Goal: Information Seeking & Learning: Learn about a topic

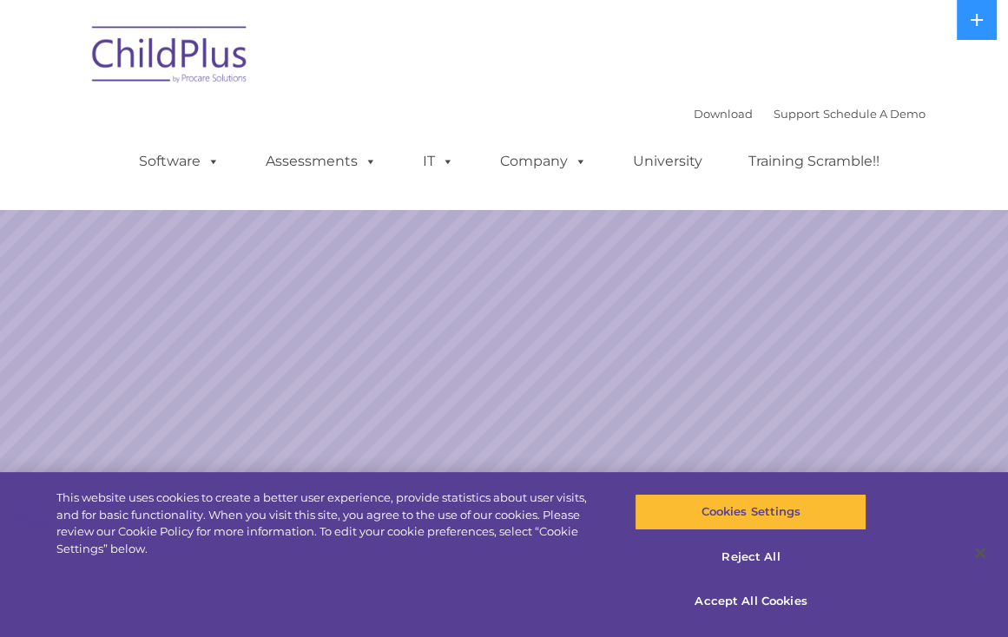
select select "MEDIUM"
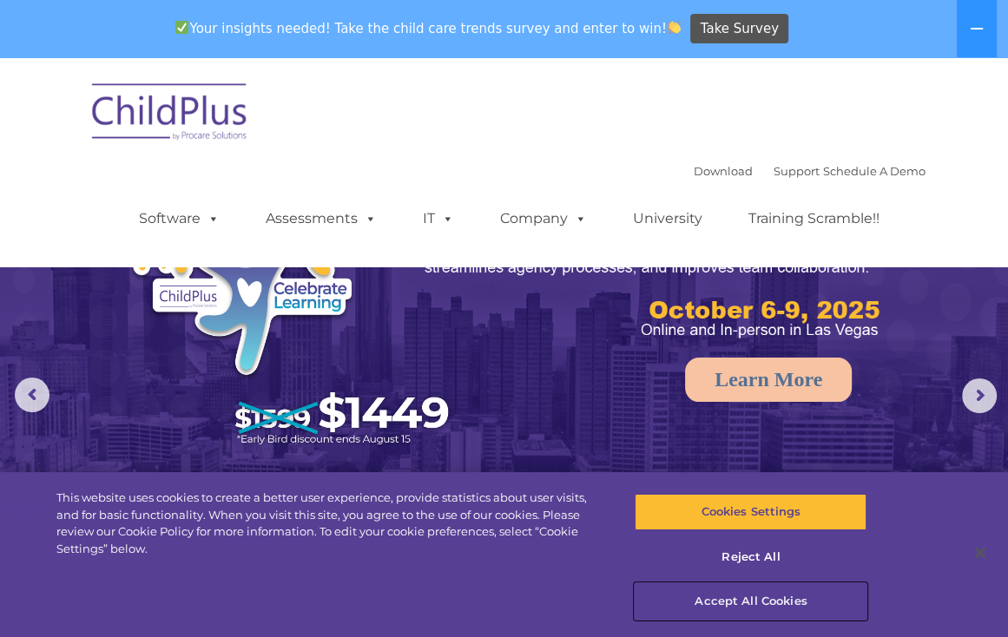
click at [755, 601] on button "Accept All Cookies" at bounding box center [750, 601] width 232 height 36
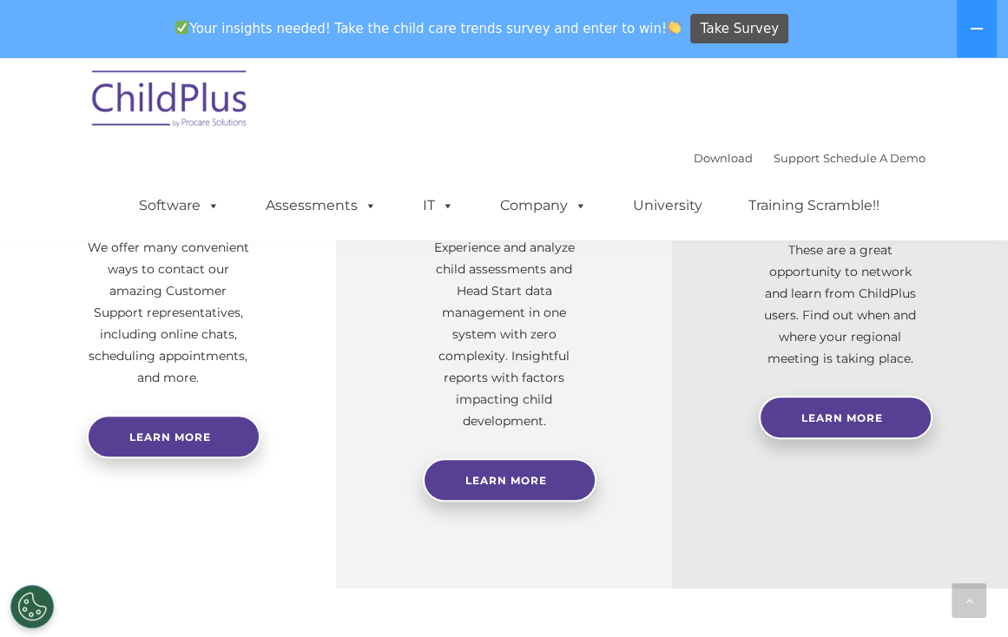
scroll to position [722, 0]
click at [514, 476] on span "Learn More" at bounding box center [506, 480] width 82 height 13
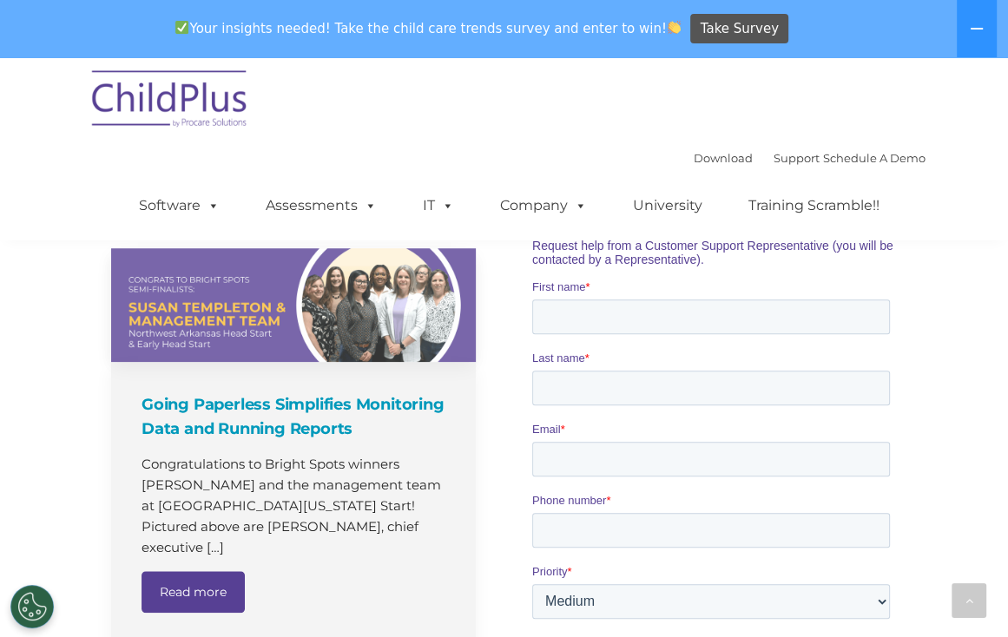
scroll to position [1193, 0]
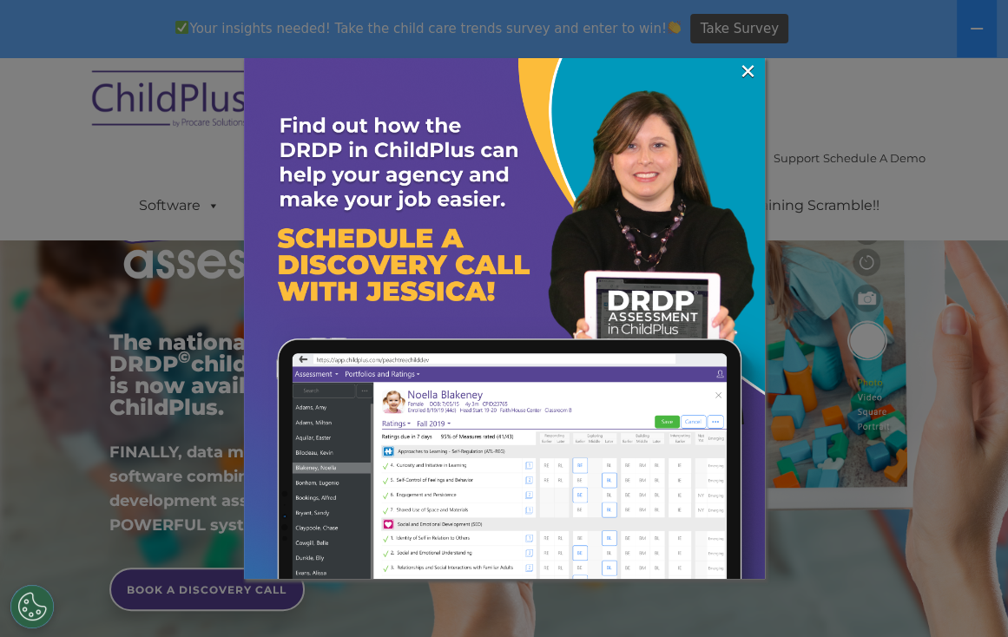
scroll to position [127, 0]
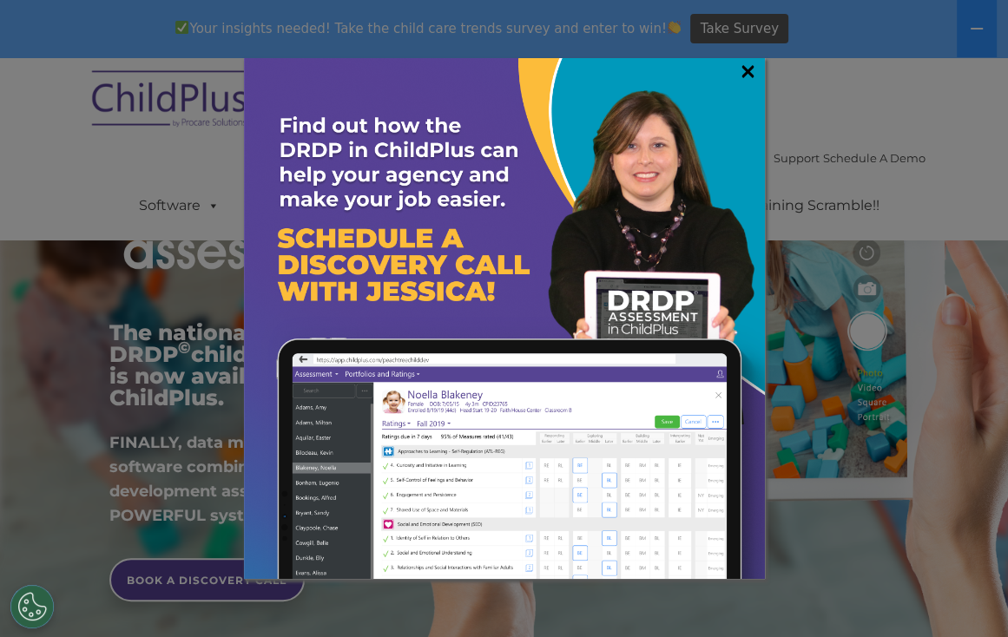
click at [753, 62] on link "×" at bounding box center [748, 70] width 20 height 17
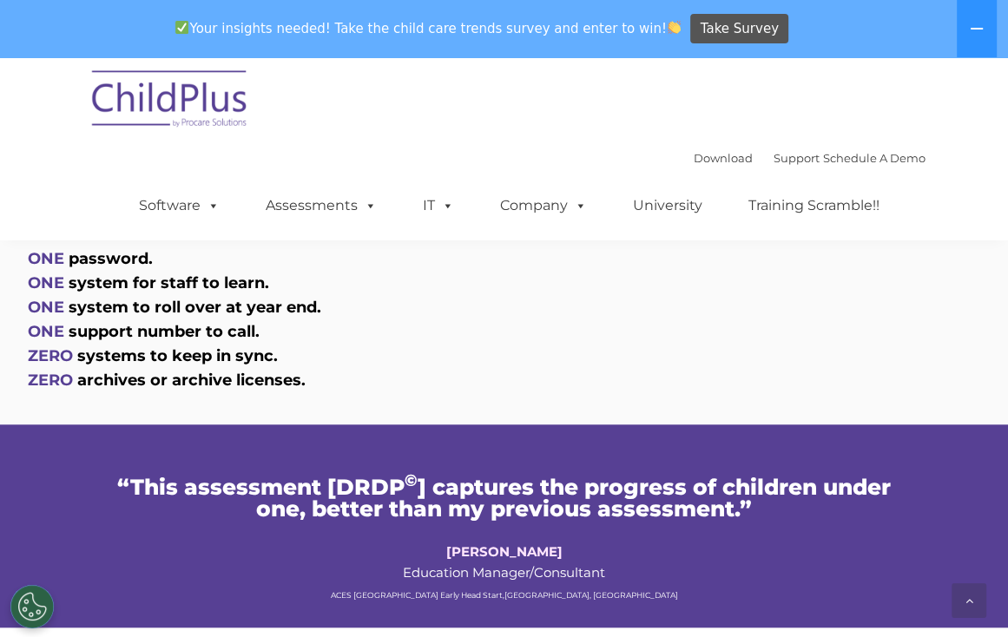
scroll to position [1066, 0]
